Goal: Task Accomplishment & Management: Manage account settings

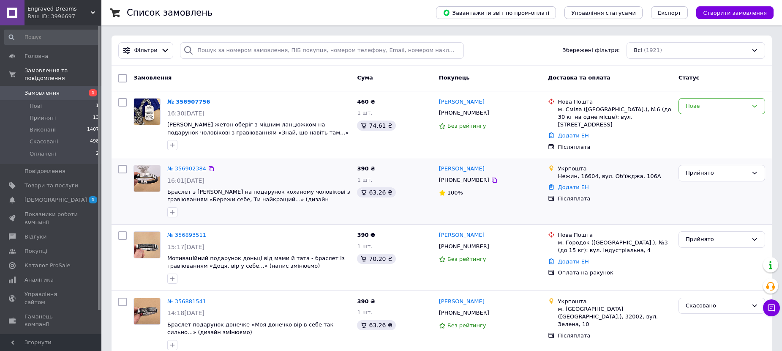
click at [177, 169] on link "№ 356902384" at bounding box center [186, 168] width 39 height 6
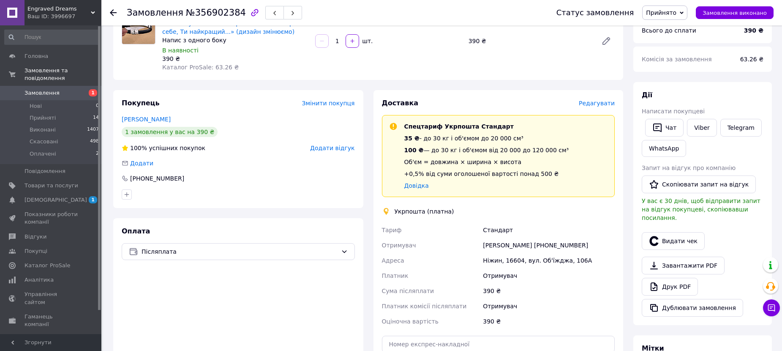
scroll to position [106, 0]
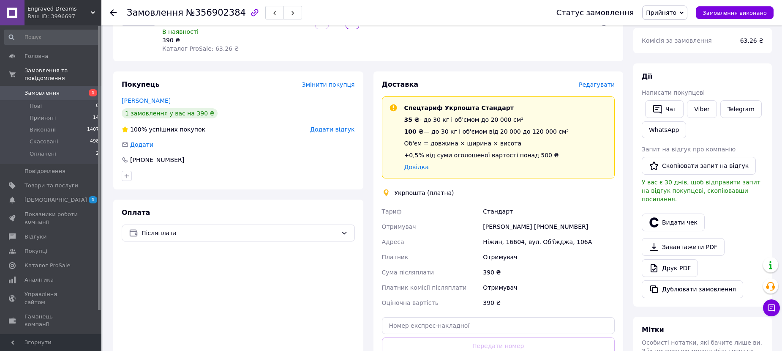
click at [512, 239] on div "Ніжин, 16604, вул. Об'їжджа, 106А" at bounding box center [548, 241] width 135 height 15
copy div "16604"
click at [512, 239] on div "Ніжин, 16604, вул. Об'їжджа, 106А" at bounding box center [548, 241] width 135 height 15
click at [562, 229] on div "[PERSON_NAME] [PHONE_NUMBER]" at bounding box center [548, 226] width 135 height 15
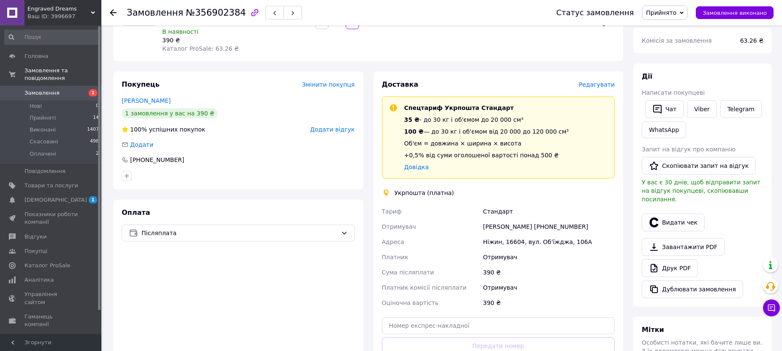
copy div "380974881683"
click at [507, 239] on div "Ніжин, 16604, вул. Об'їжджа, 106А" at bounding box center [548, 241] width 135 height 15
copy div "16604"
copy div "0974881683"
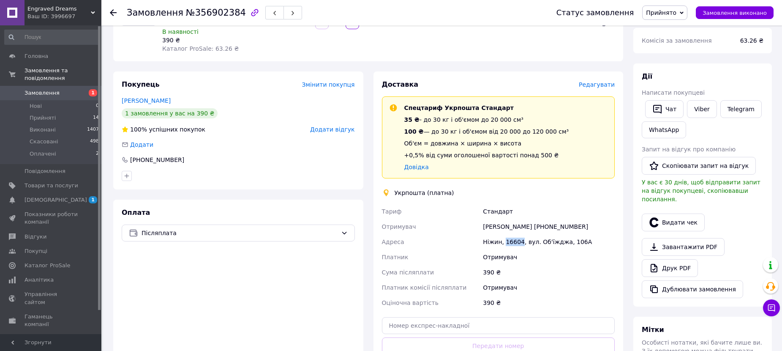
drag, startPoint x: 553, startPoint y: 226, endPoint x: 587, endPoint y: 225, distance: 34.6
click at [587, 225] on div "[PERSON_NAME] [PHONE_NUMBER]" at bounding box center [548, 226] width 135 height 15
click at [523, 228] on div "[PERSON_NAME] [PHONE_NUMBER]" at bounding box center [548, 226] width 135 height 15
copy div "[PERSON_NAME]"
click at [523, 228] on div "[PERSON_NAME] [PHONE_NUMBER]" at bounding box center [548, 226] width 135 height 15
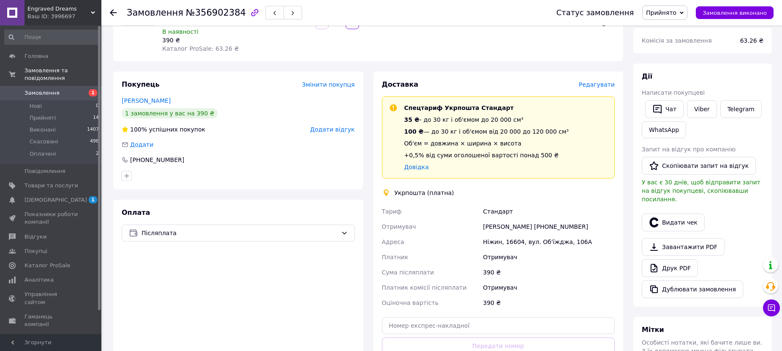
click at [485, 225] on div "[PERSON_NAME] [PHONE_NUMBER]" at bounding box center [548, 226] width 135 height 15
copy div "Валентина"
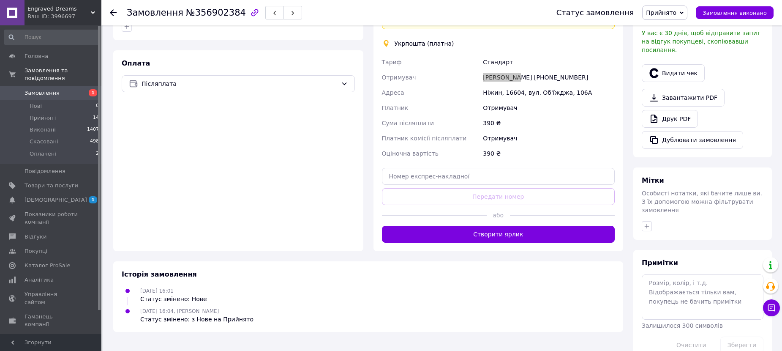
scroll to position [259, 0]
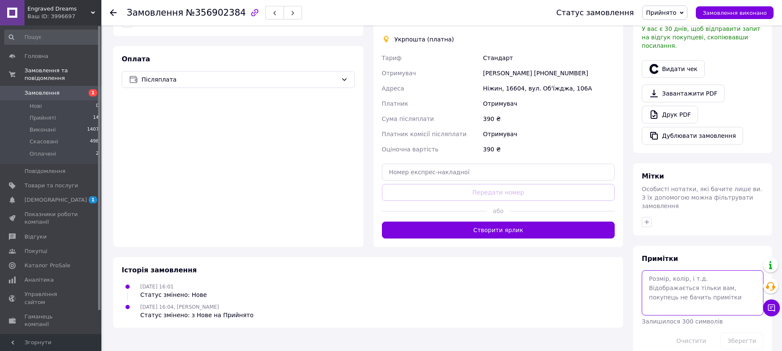
click at [692, 270] on textarea at bounding box center [703, 292] width 122 height 45
paste textarea "0505352922131"
type textarea "0505352922131"
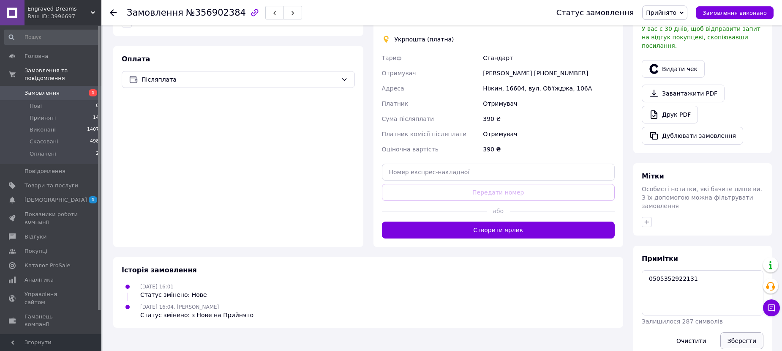
drag, startPoint x: 733, startPoint y: 321, endPoint x: 727, endPoint y: 318, distance: 6.0
click at [732, 332] on button "Зберегти" at bounding box center [741, 340] width 43 height 17
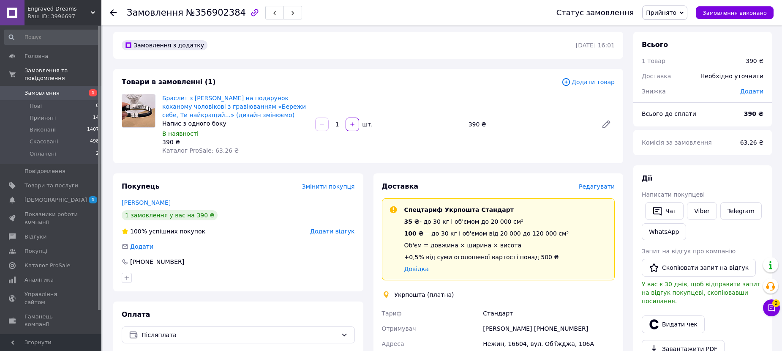
scroll to position [0, 0]
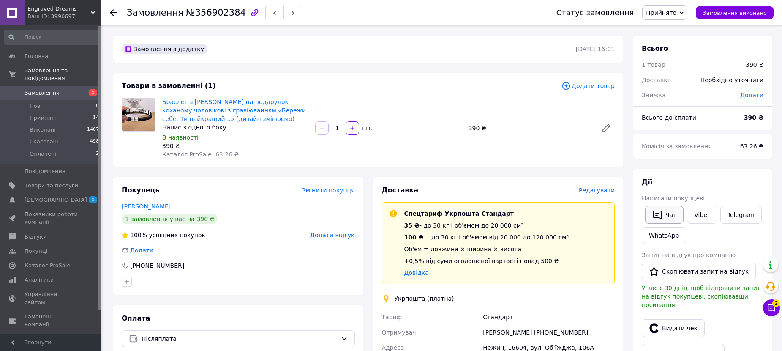
click at [671, 212] on button "Чат" at bounding box center [664, 215] width 38 height 18
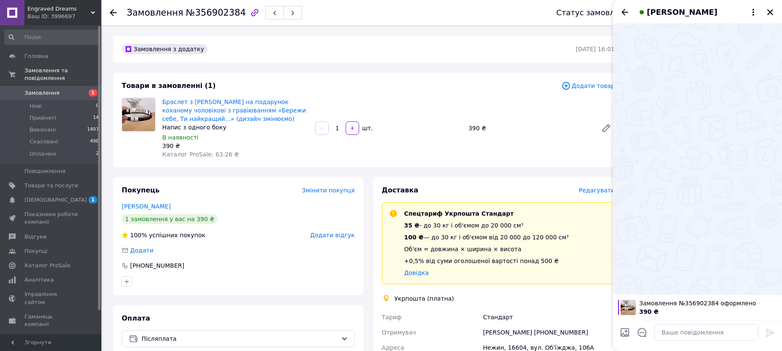
click at [624, 335] on input "Завантажити файли" at bounding box center [625, 332] width 10 height 10
type input "C:\fakepath\Screenshot_59.jpg"
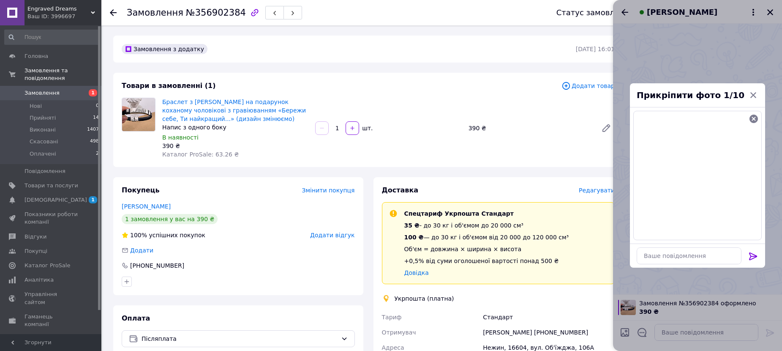
click at [753, 254] on icon at bounding box center [753, 256] width 10 height 10
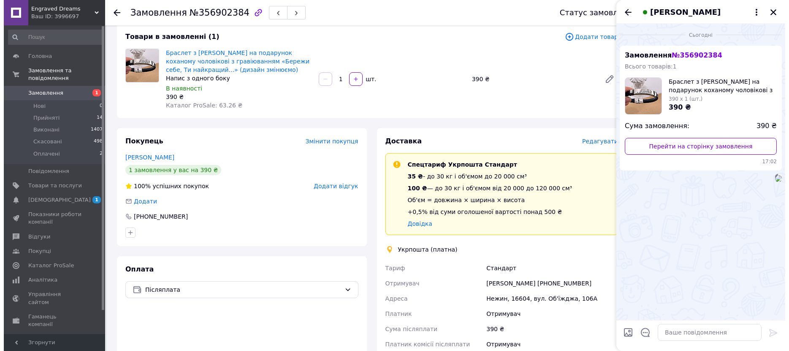
scroll to position [53, 0]
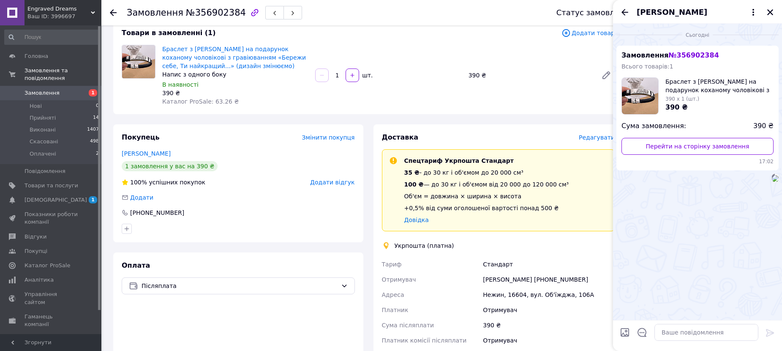
drag, startPoint x: 771, startPoint y: 13, endPoint x: 621, endPoint y: 172, distance: 218.7
click at [770, 13] on icon "Закрити" at bounding box center [770, 12] width 6 height 6
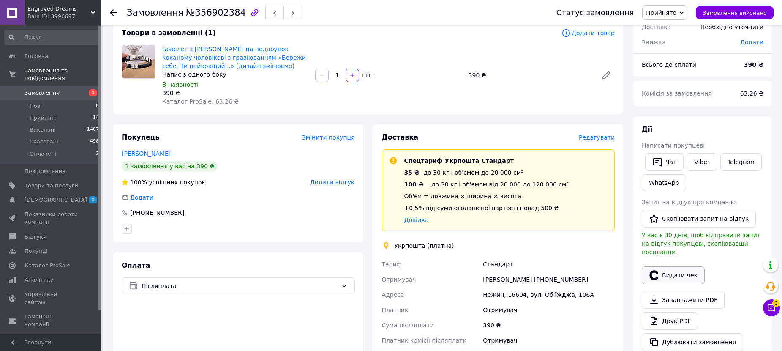
click at [672, 267] on button "Видати чек" at bounding box center [673, 275] width 63 height 18
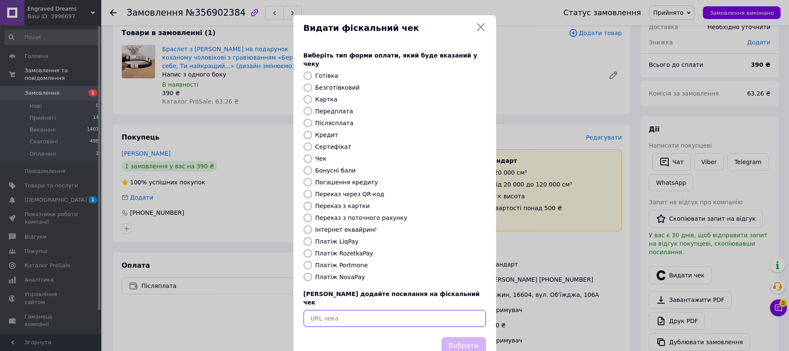
click at [454, 310] on input "text" at bounding box center [395, 318] width 182 height 17
paste input "[URL][DOMAIN_NAME]"
type input "[URL][DOMAIN_NAME]"
click at [468, 337] on button "Вибрати" at bounding box center [464, 346] width 44 height 18
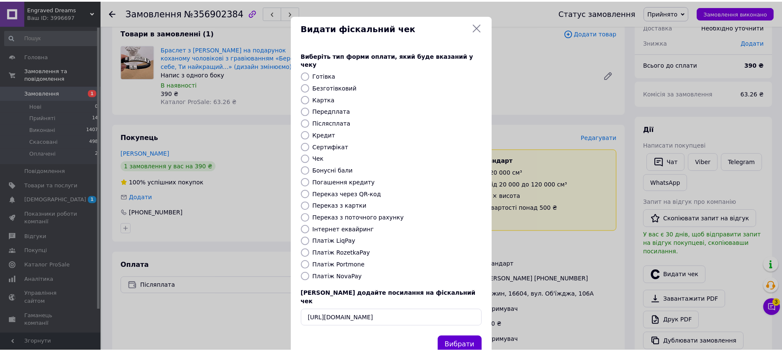
scroll to position [0, 0]
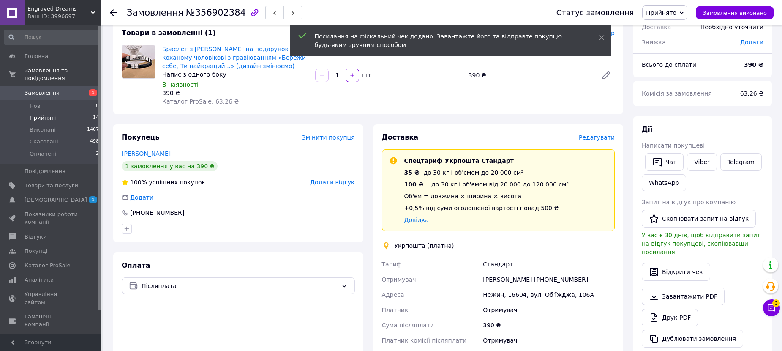
click at [83, 112] on li "Прийняті 14" at bounding box center [52, 118] width 104 height 12
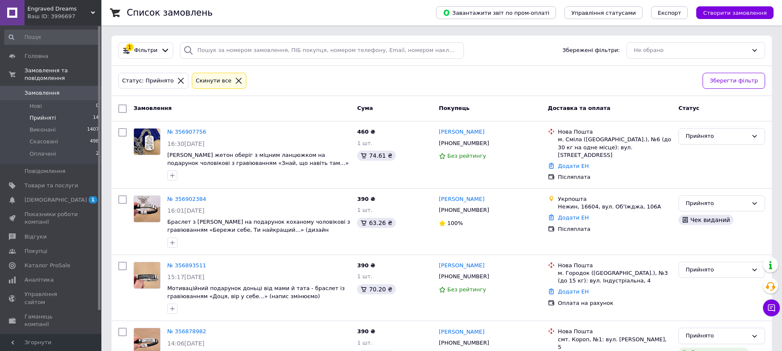
drag, startPoint x: 193, startPoint y: 265, endPoint x: 319, endPoint y: 296, distance: 130.1
click at [193, 264] on link "№ 356893511" at bounding box center [186, 265] width 39 height 6
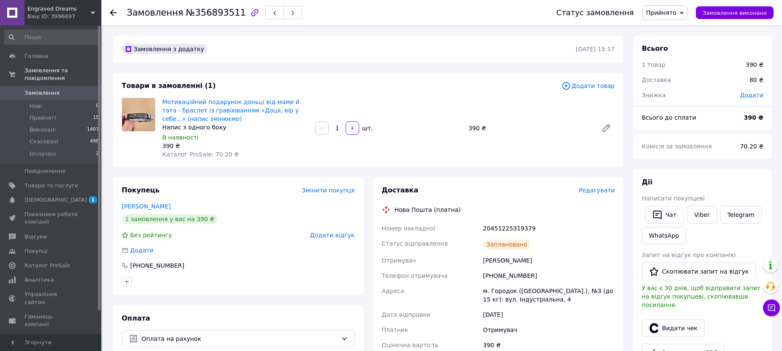
click at [500, 275] on div "[PHONE_NUMBER]" at bounding box center [548, 275] width 135 height 15
copy div "380971489726"
click at [495, 227] on div "20451225319379" at bounding box center [548, 227] width 135 height 15
drag, startPoint x: 495, startPoint y: 227, endPoint x: 503, endPoint y: 291, distance: 64.4
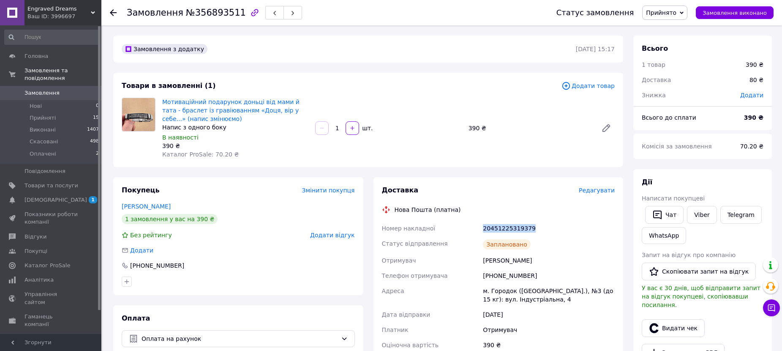
click at [494, 227] on div "20451225319379" at bounding box center [548, 227] width 135 height 15
copy div "20451225319379"
click at [62, 112] on li "Прийняті 15" at bounding box center [52, 118] width 104 height 12
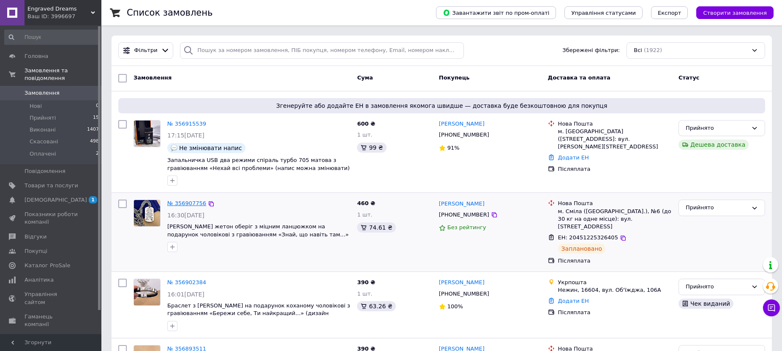
click at [175, 201] on link "№ 356907756" at bounding box center [186, 203] width 39 height 6
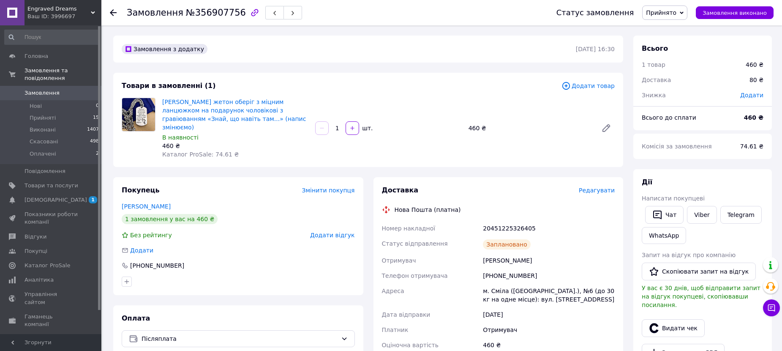
click at [509, 268] on div "[PHONE_NUMBER]" at bounding box center [548, 275] width 135 height 15
drag, startPoint x: 509, startPoint y: 264, endPoint x: 513, endPoint y: 321, distance: 57.1
click at [509, 268] on div "[PHONE_NUMBER]" at bounding box center [548, 275] width 135 height 15
copy div "380637849523"
click at [507, 220] on div "20451225326405" at bounding box center [548, 227] width 135 height 15
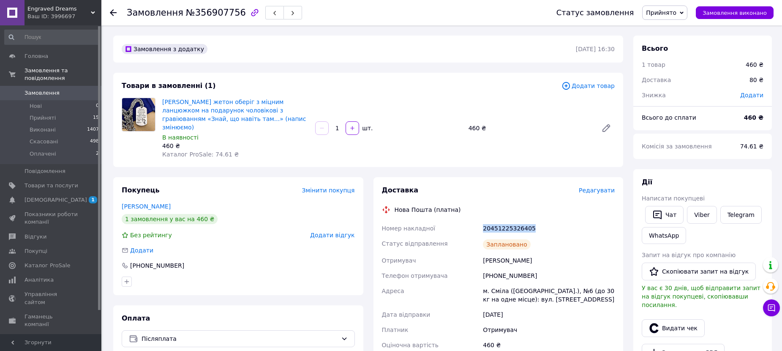
click at [507, 220] on div "20451225326405" at bounding box center [548, 227] width 135 height 15
copy div "20451225326405"
click at [71, 112] on li "Прийняті 15" at bounding box center [52, 118] width 104 height 12
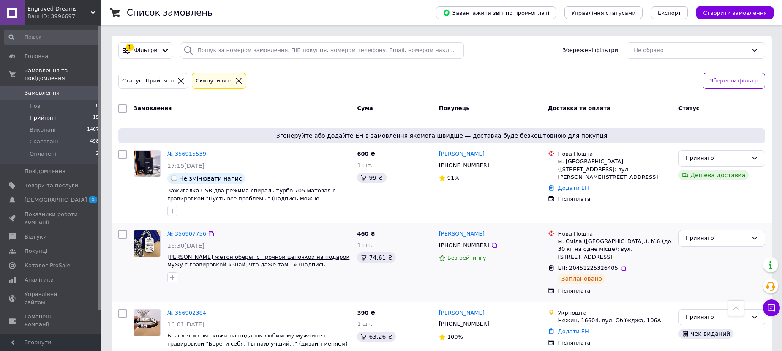
scroll to position [196, 0]
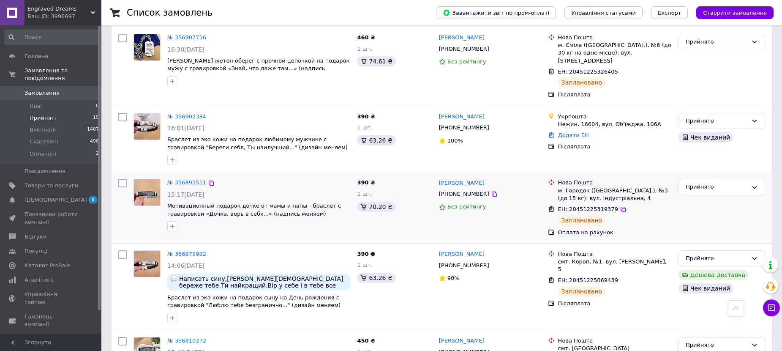
click at [183, 179] on link "№ 356893511" at bounding box center [186, 182] width 39 height 6
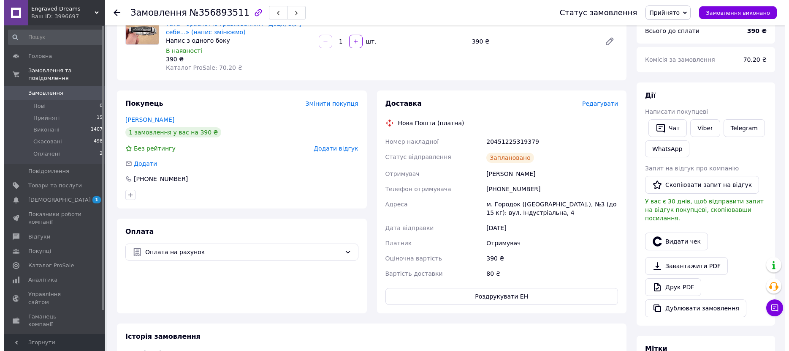
scroll to position [90, 0]
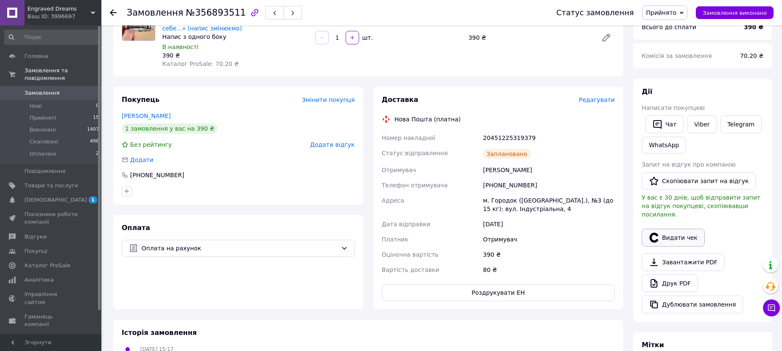
click at [677, 233] on button "Видати чек" at bounding box center [673, 237] width 63 height 18
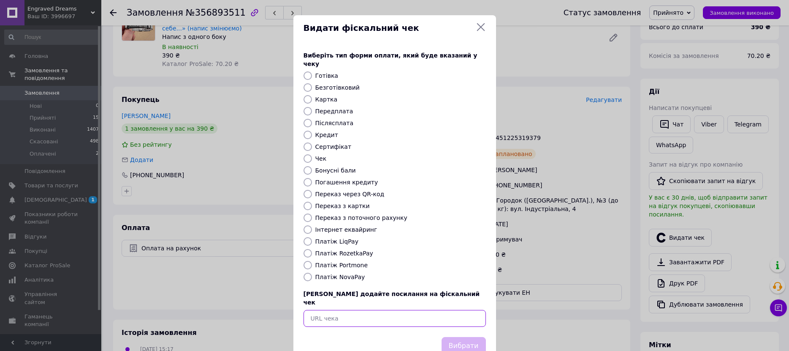
click at [446, 310] on input "text" at bounding box center [395, 318] width 182 height 17
paste input "https://check.checkbox.ua/35e4f89e-18f2-4b01-b6da-96c409cd3fbe"
type input "https://check.checkbox.ua/35e4f89e-18f2-4b01-b6da-96c409cd3fbe"
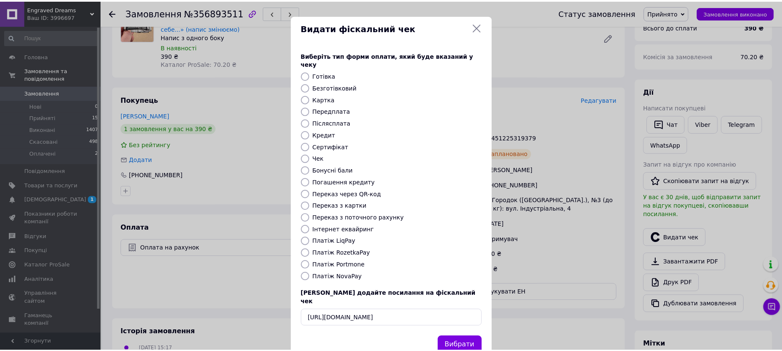
scroll to position [0, 0]
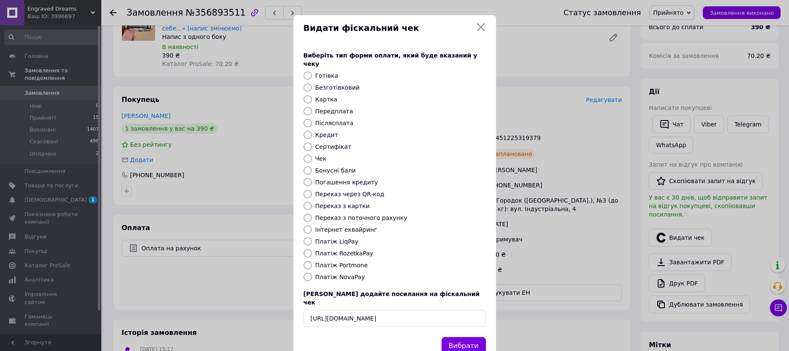
click at [476, 337] on button "Вибрати" at bounding box center [464, 346] width 44 height 18
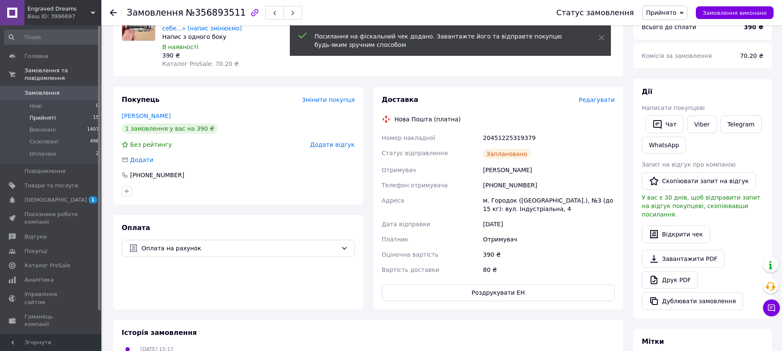
click at [75, 112] on li "Прийняті 15" at bounding box center [52, 118] width 104 height 12
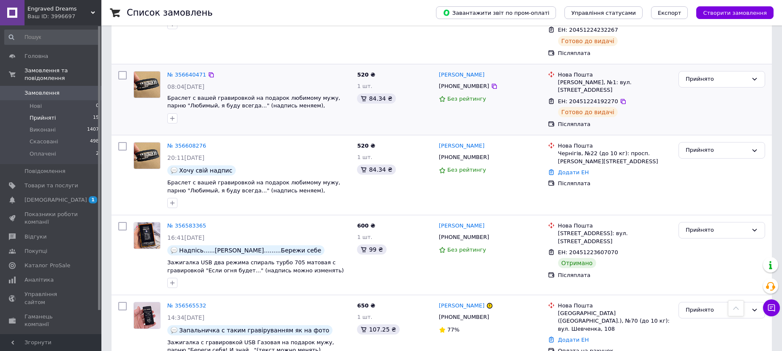
scroll to position [905, 0]
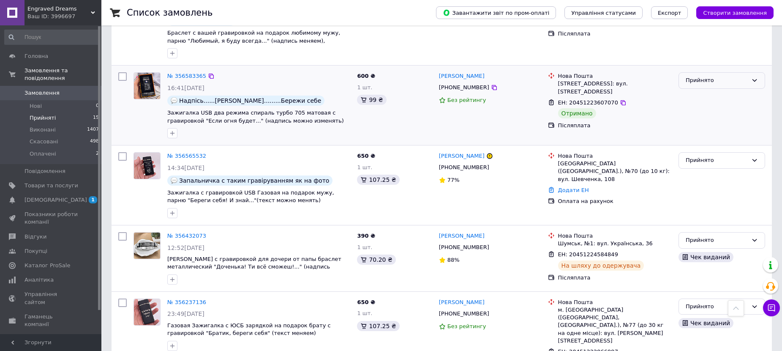
click at [699, 72] on div "Прийнято" at bounding box center [721, 80] width 87 height 16
click at [699, 90] on li "Виконано" at bounding box center [722, 98] width 86 height 16
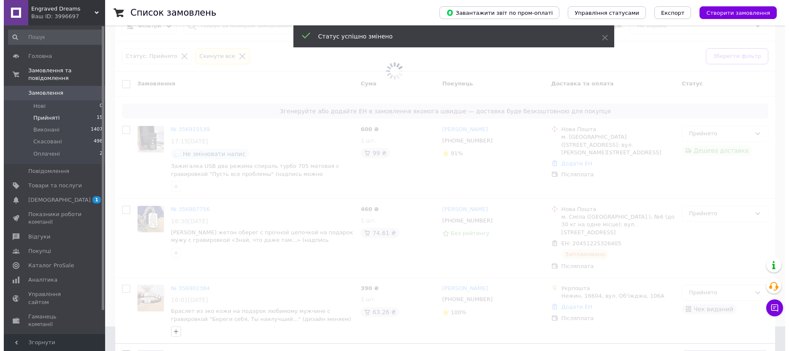
scroll to position [0, 0]
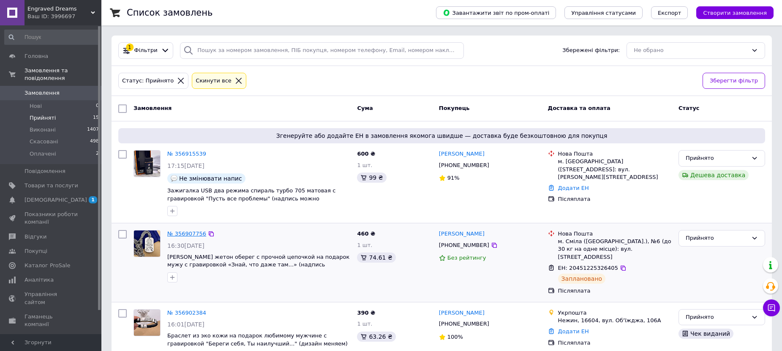
click at [184, 234] on link "№ 356907756" at bounding box center [186, 233] width 39 height 6
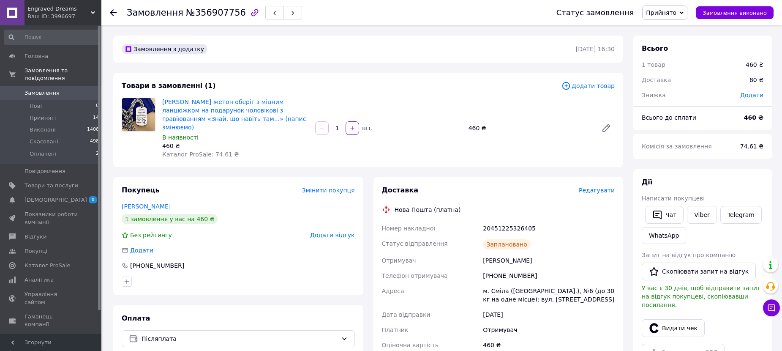
drag, startPoint x: 680, startPoint y: 317, endPoint x: 653, endPoint y: 307, distance: 29.0
click at [680, 319] on button "Видати чек" at bounding box center [673, 328] width 63 height 18
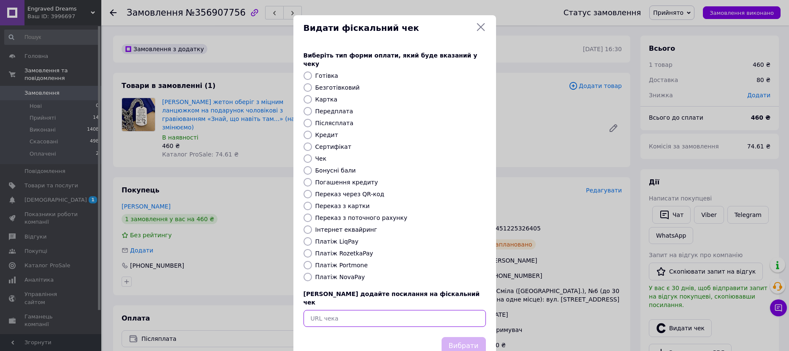
click at [449, 310] on input "text" at bounding box center [395, 318] width 182 height 17
paste input "https://check.checkbox.ua/53b51c43-6d0e-453a-9c18-f9027c6a44c1"
type input "https://check.checkbox.ua/53b51c43-6d0e-453a-9c18-f9027c6a44c1"
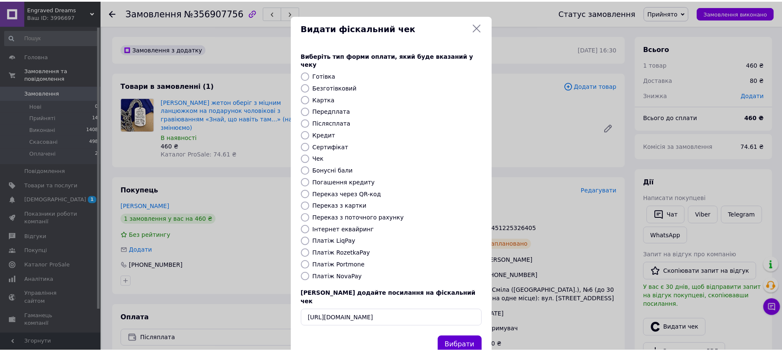
scroll to position [0, 0]
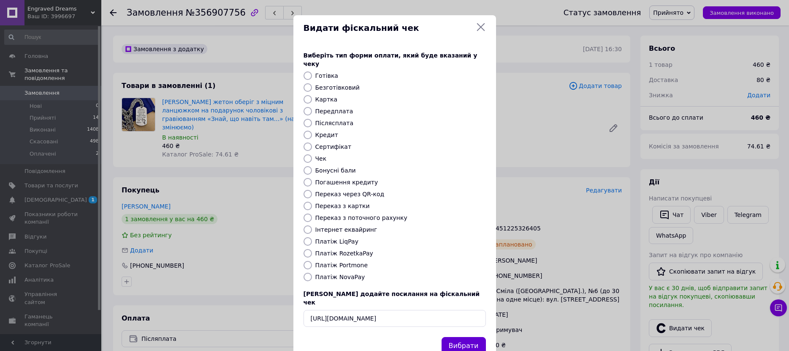
click at [478, 337] on button "Вибрати" at bounding box center [464, 346] width 44 height 18
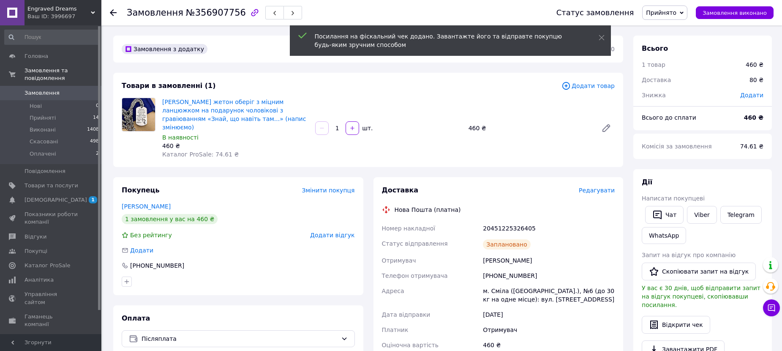
click at [511, 220] on div "20451225326405" at bounding box center [548, 227] width 135 height 15
copy div "20451225326405"
drag, startPoint x: 90, startPoint y: 109, endPoint x: 104, endPoint y: 231, distance: 123.3
click at [89, 112] on li "Прийняті 14" at bounding box center [52, 118] width 104 height 12
